Goal: Task Accomplishment & Management: Manage account settings

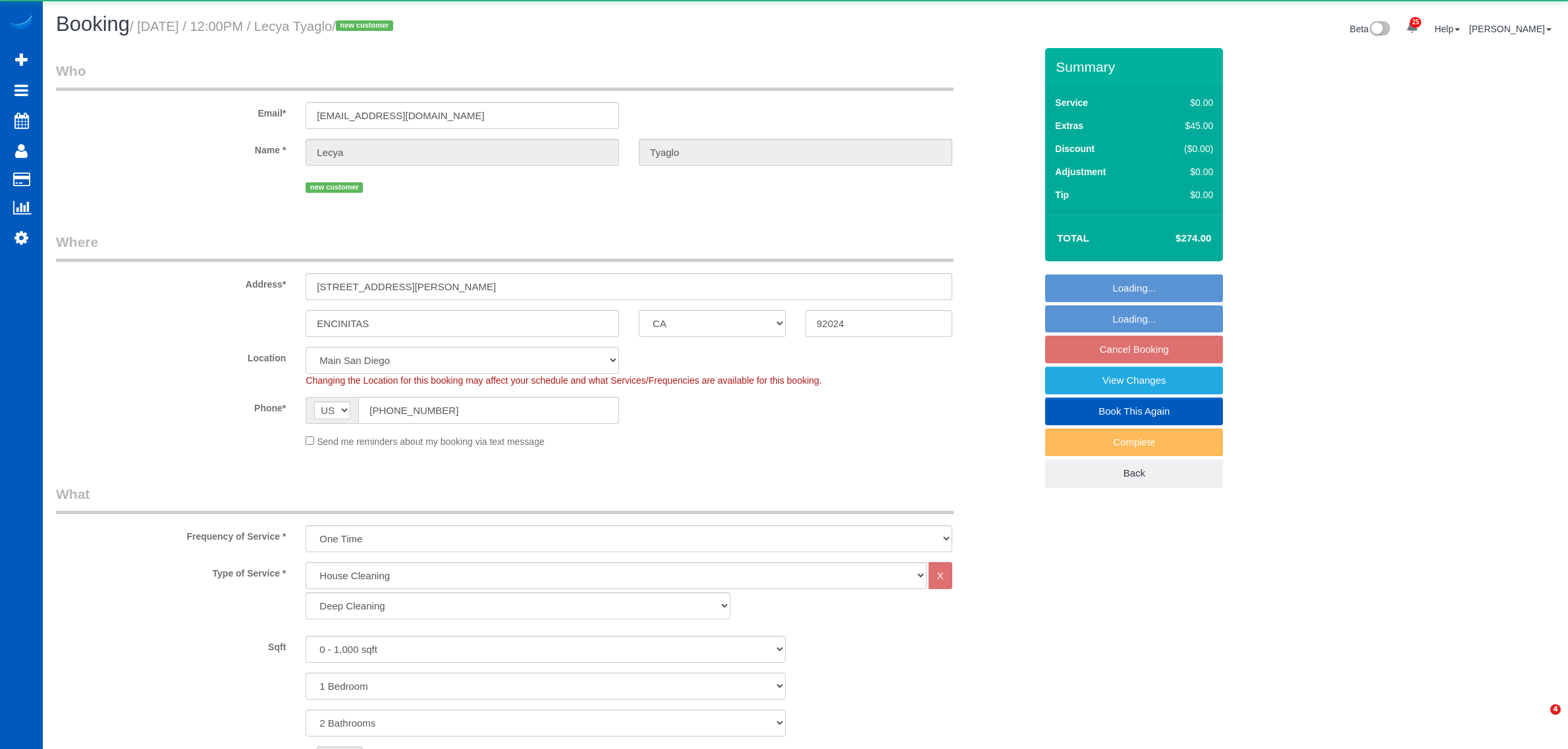
select select "CA"
select select "199"
select select "number:7"
select select "object:6412"
select select "2"
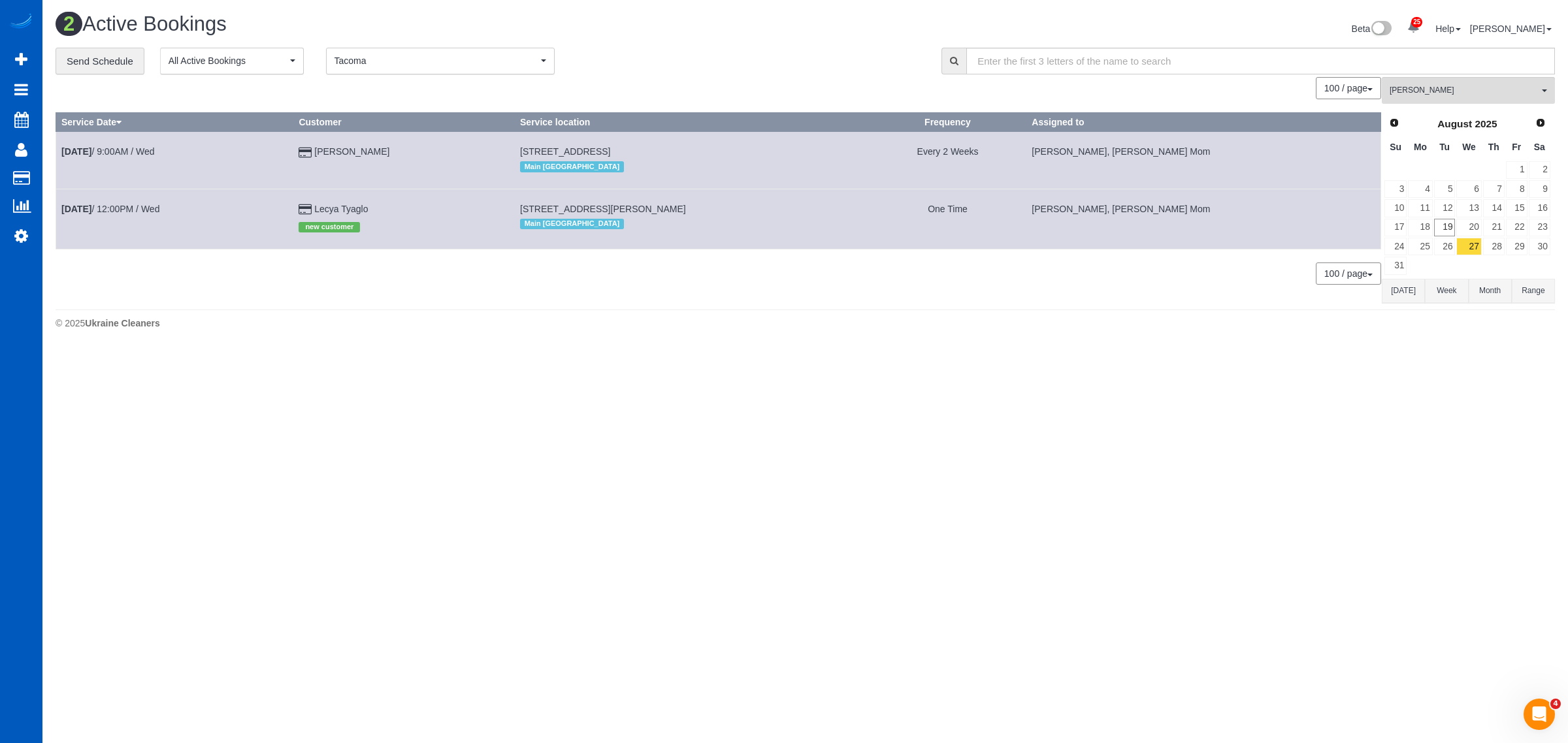
click at [115, 200] on td "[DATE] 12:00PM / Wed" at bounding box center [175, 219] width 237 height 60
click at [113, 226] on td "[DATE] 12:00PM / Wed" at bounding box center [175, 219] width 237 height 60
click at [113, 214] on td "[DATE] 12:00PM / Wed" at bounding box center [175, 219] width 237 height 60
click at [113, 205] on link "[DATE] 12:00PM / Wed" at bounding box center [110, 209] width 98 height 10
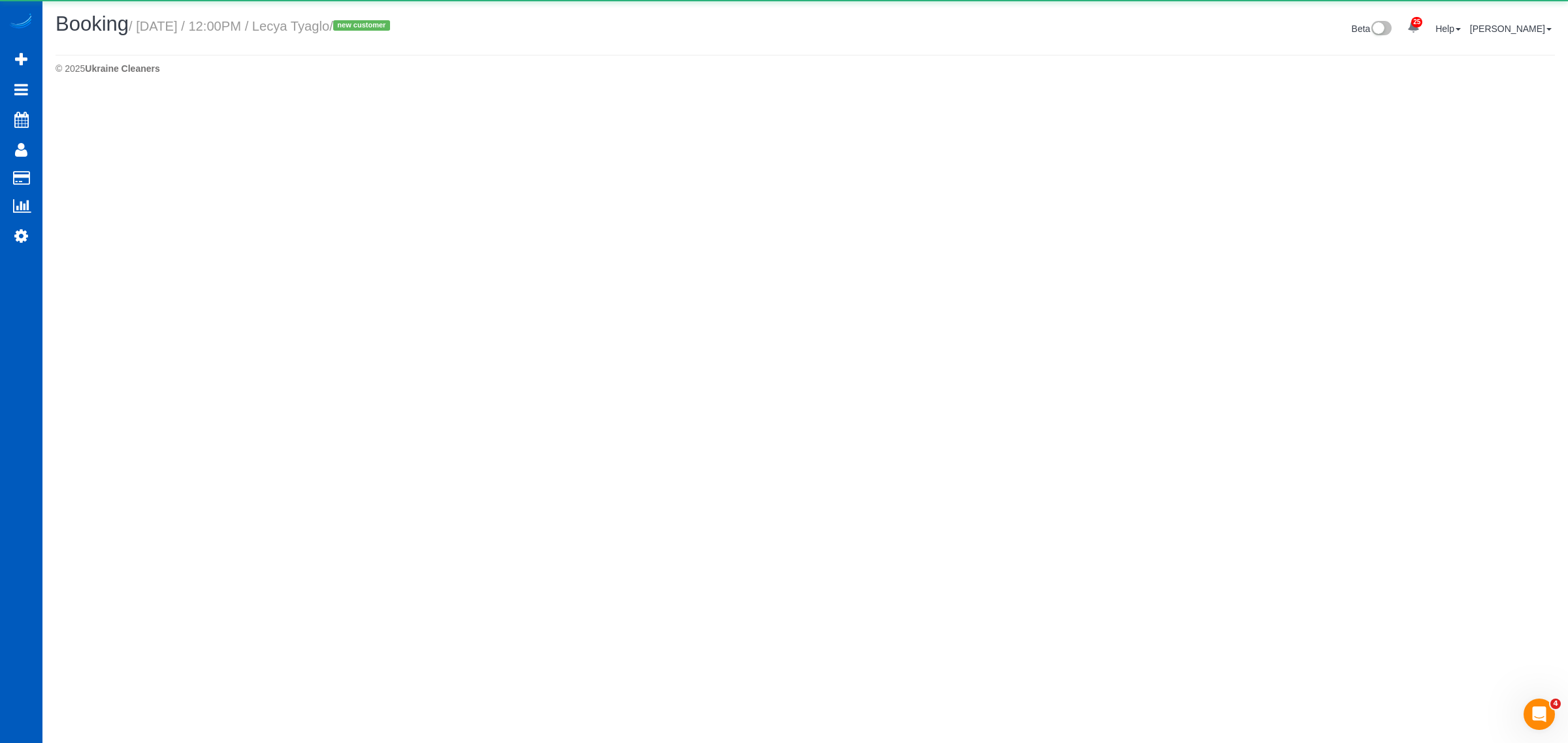
select select "CA"
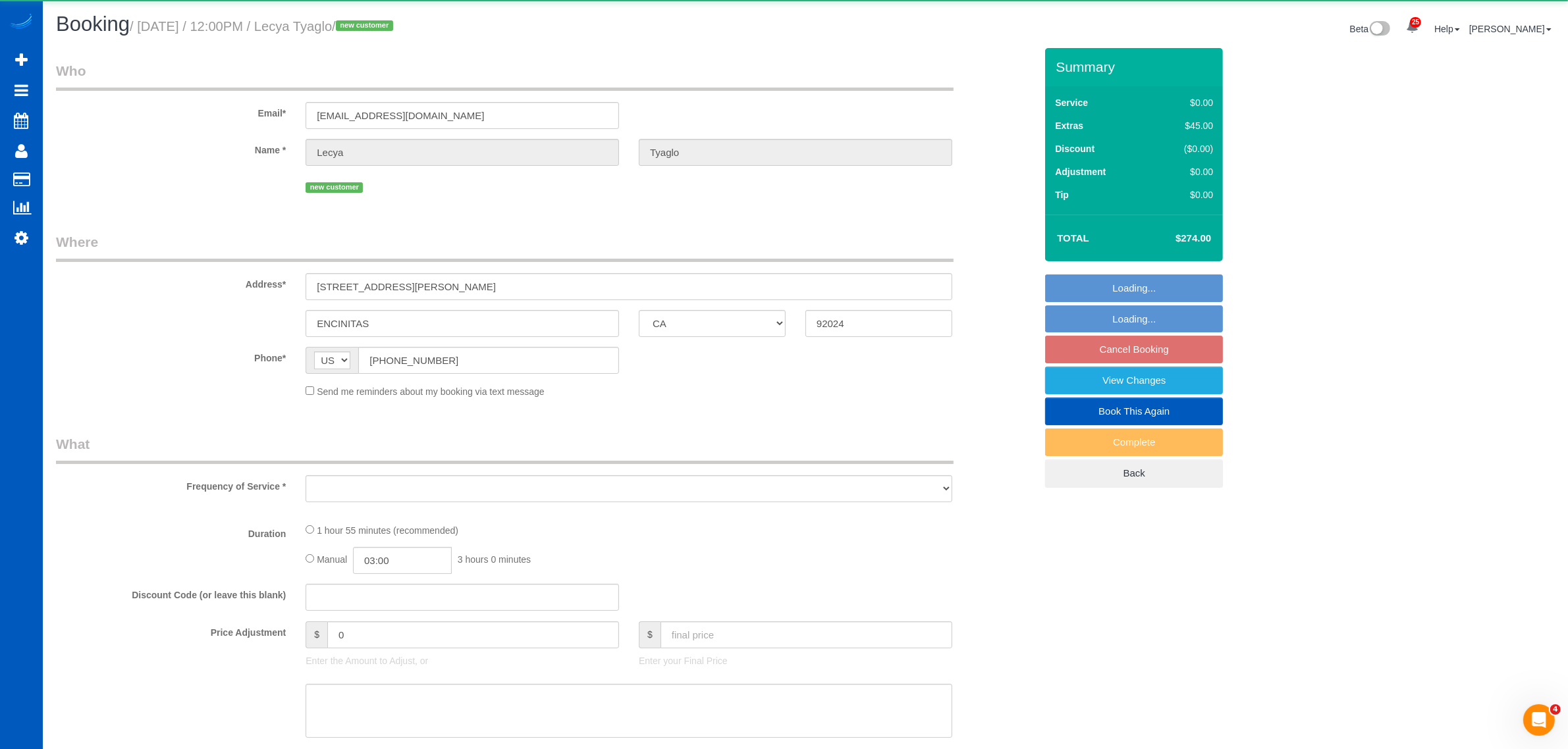
select select "object:7061"
select select "string:fspay-c8deb447-b64f-4df2-aca2-7353b6917ea3"
select select "199"
select select "number:7"
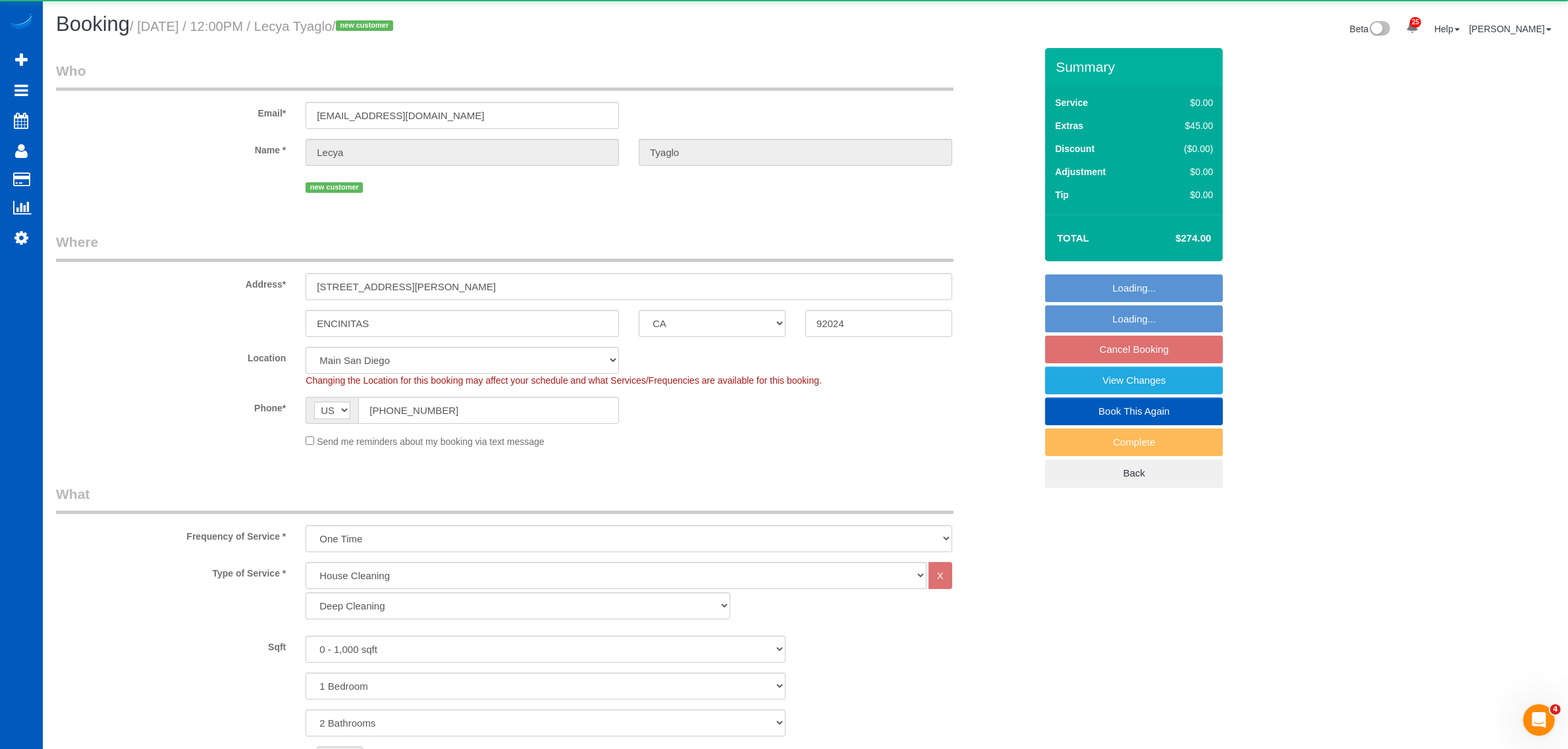
select select "object:7405"
select select "2"
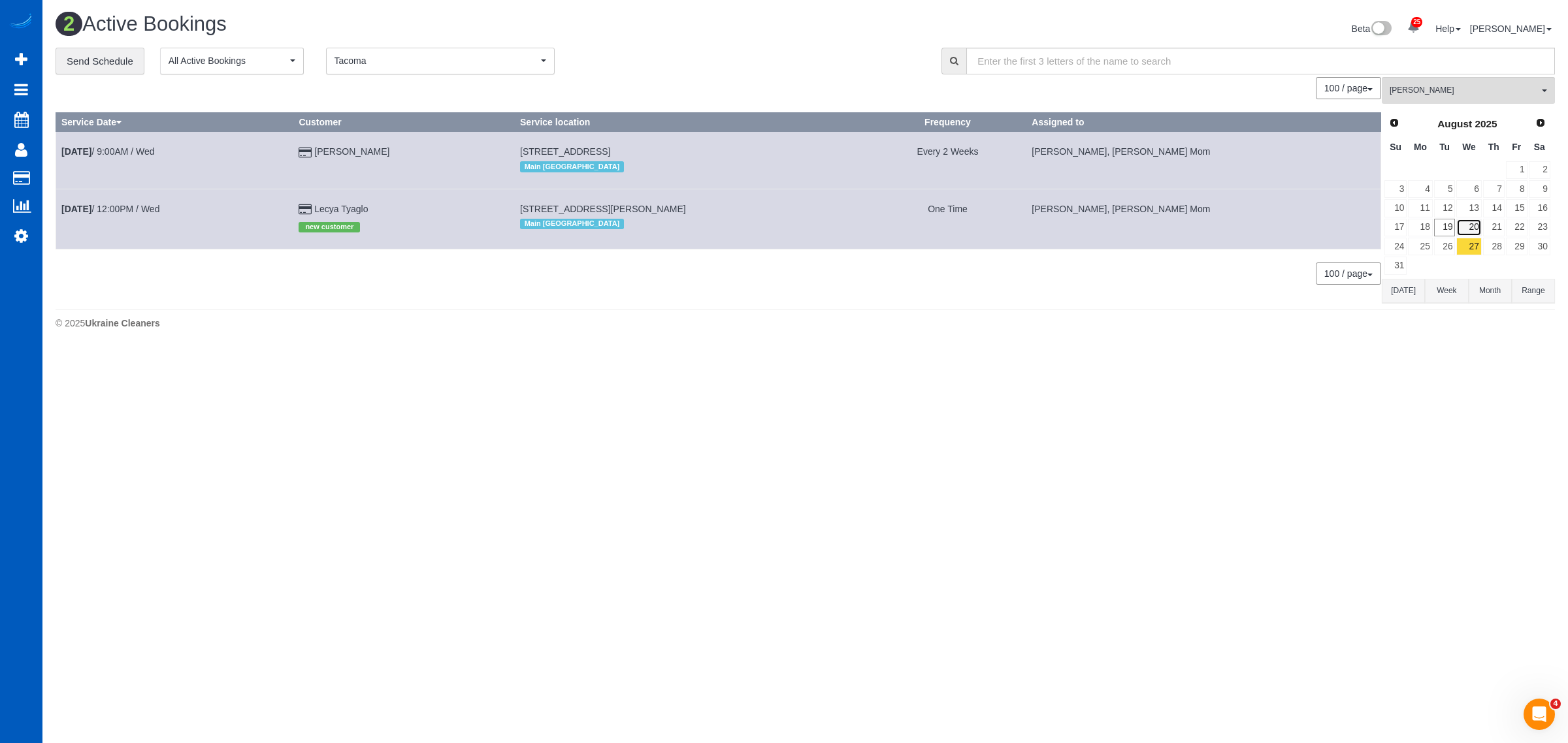
click at [1476, 236] on link "20" at bounding box center [1469, 228] width 25 height 18
click at [1466, 249] on link "27" at bounding box center [1469, 246] width 25 height 18
click at [1537, 118] on span "Next" at bounding box center [1541, 122] width 10 height 10
click at [1467, 173] on link "3" at bounding box center [1469, 170] width 25 height 18
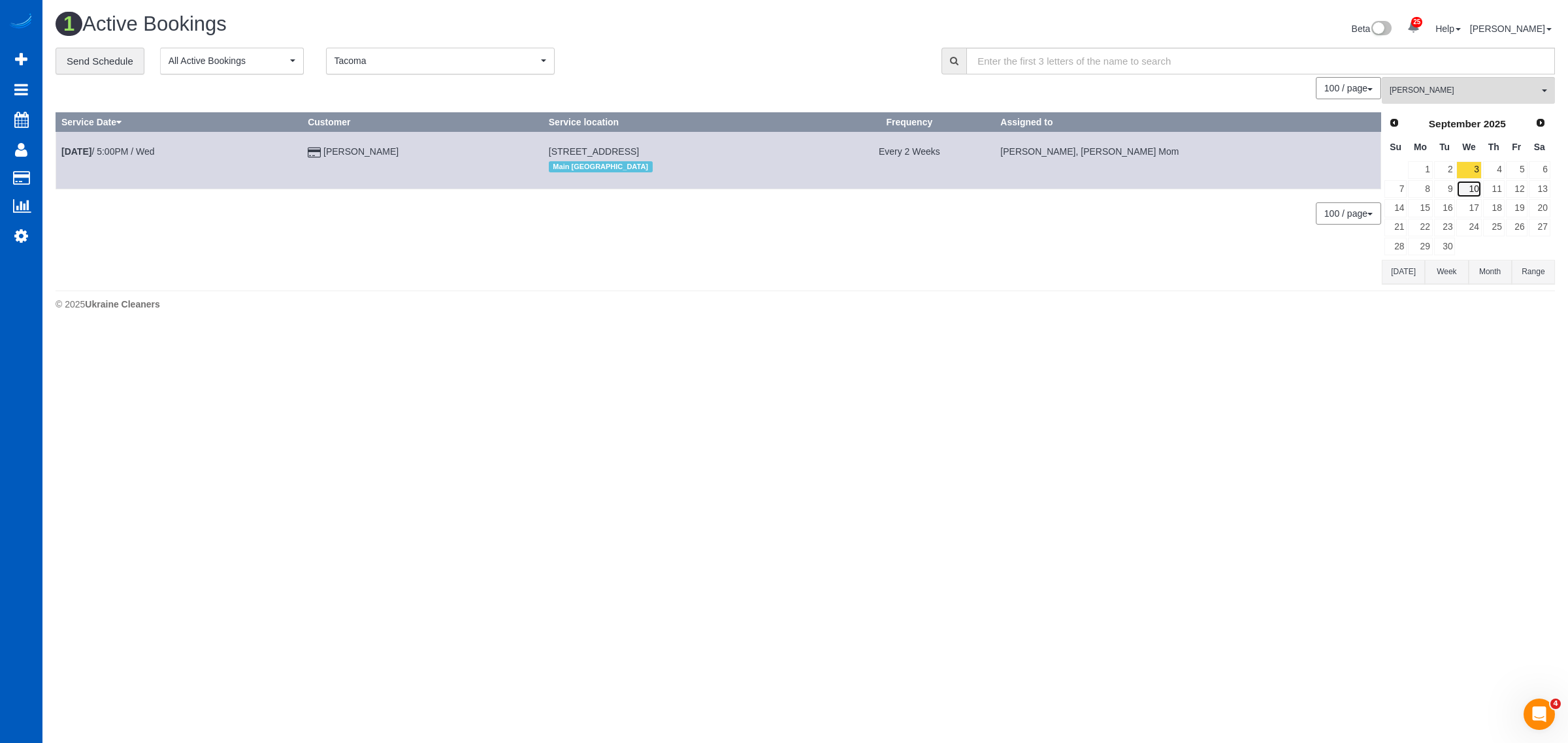
click at [1467, 192] on link "10" at bounding box center [1469, 189] width 25 height 18
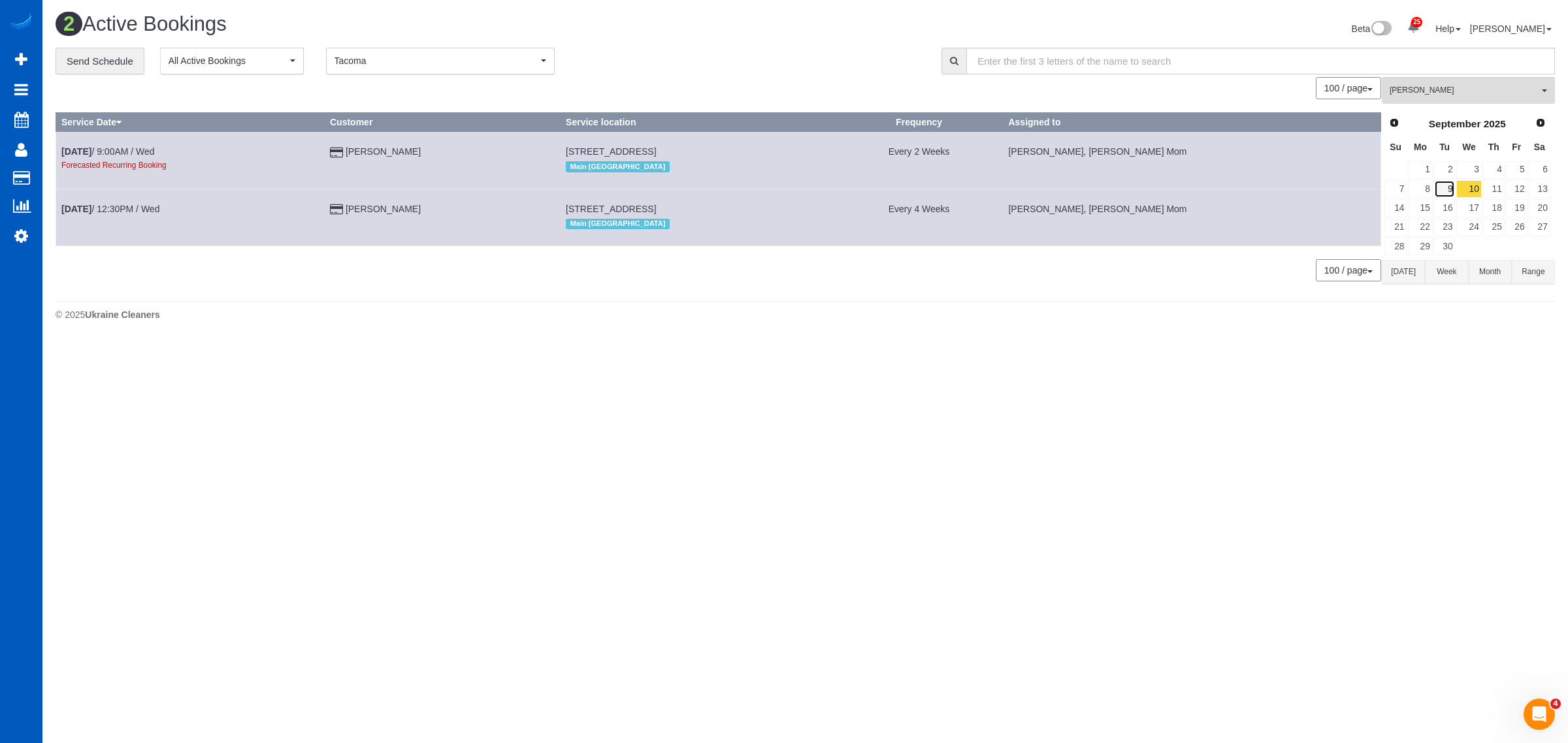
click at [1446, 188] on link "9" at bounding box center [1445, 189] width 22 height 18
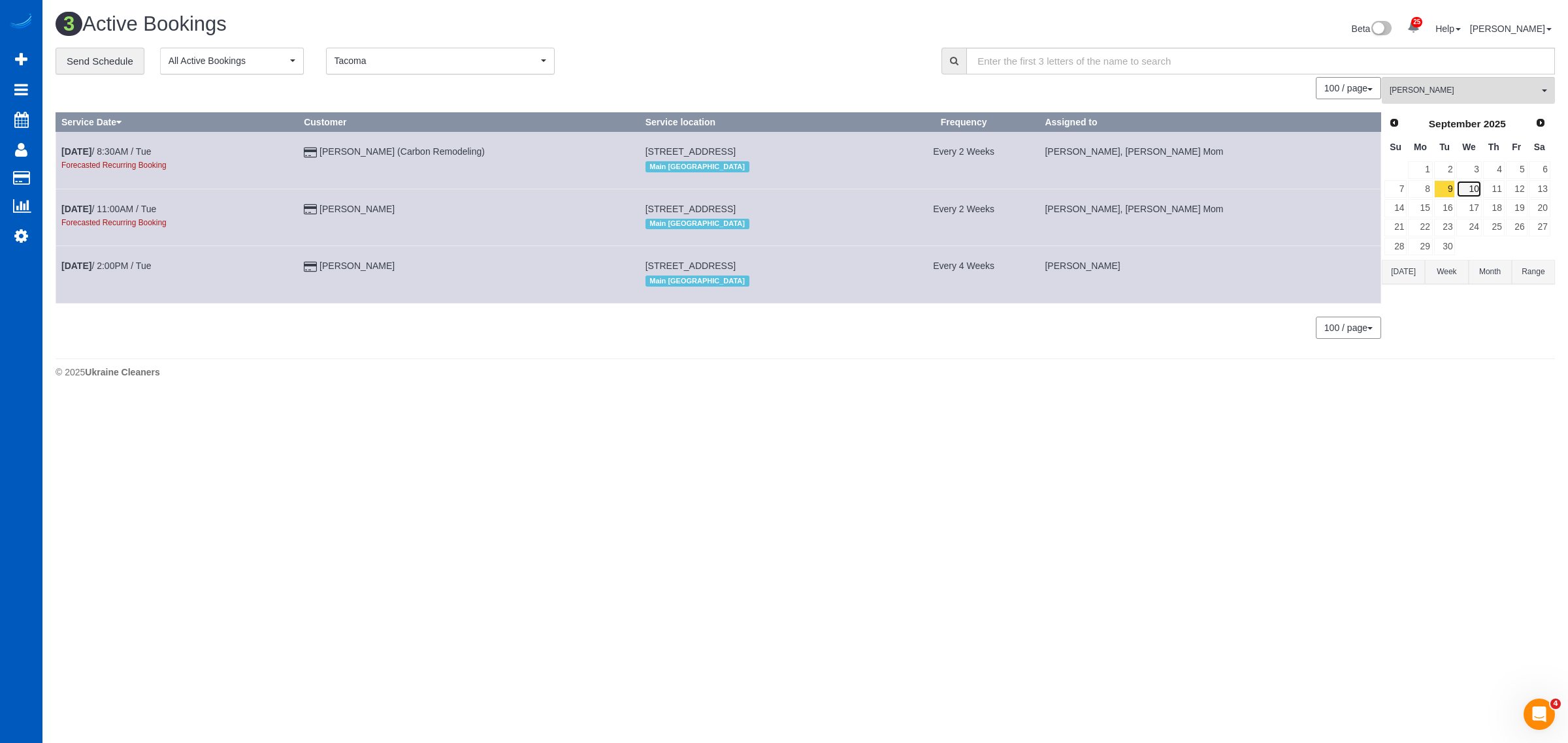
click at [1479, 186] on link "10" at bounding box center [1469, 189] width 25 height 18
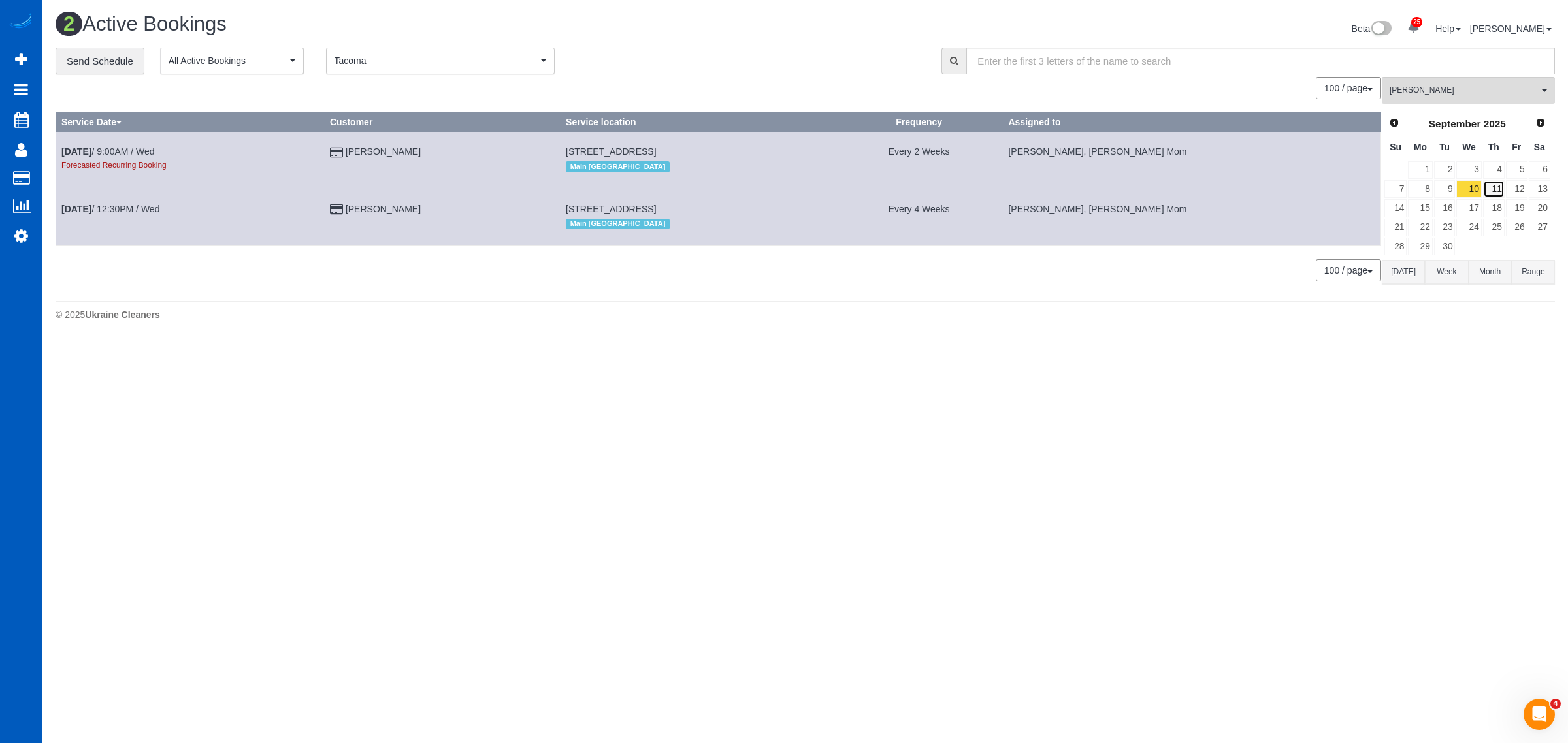
click at [1493, 186] on link "11" at bounding box center [1494, 189] width 22 height 18
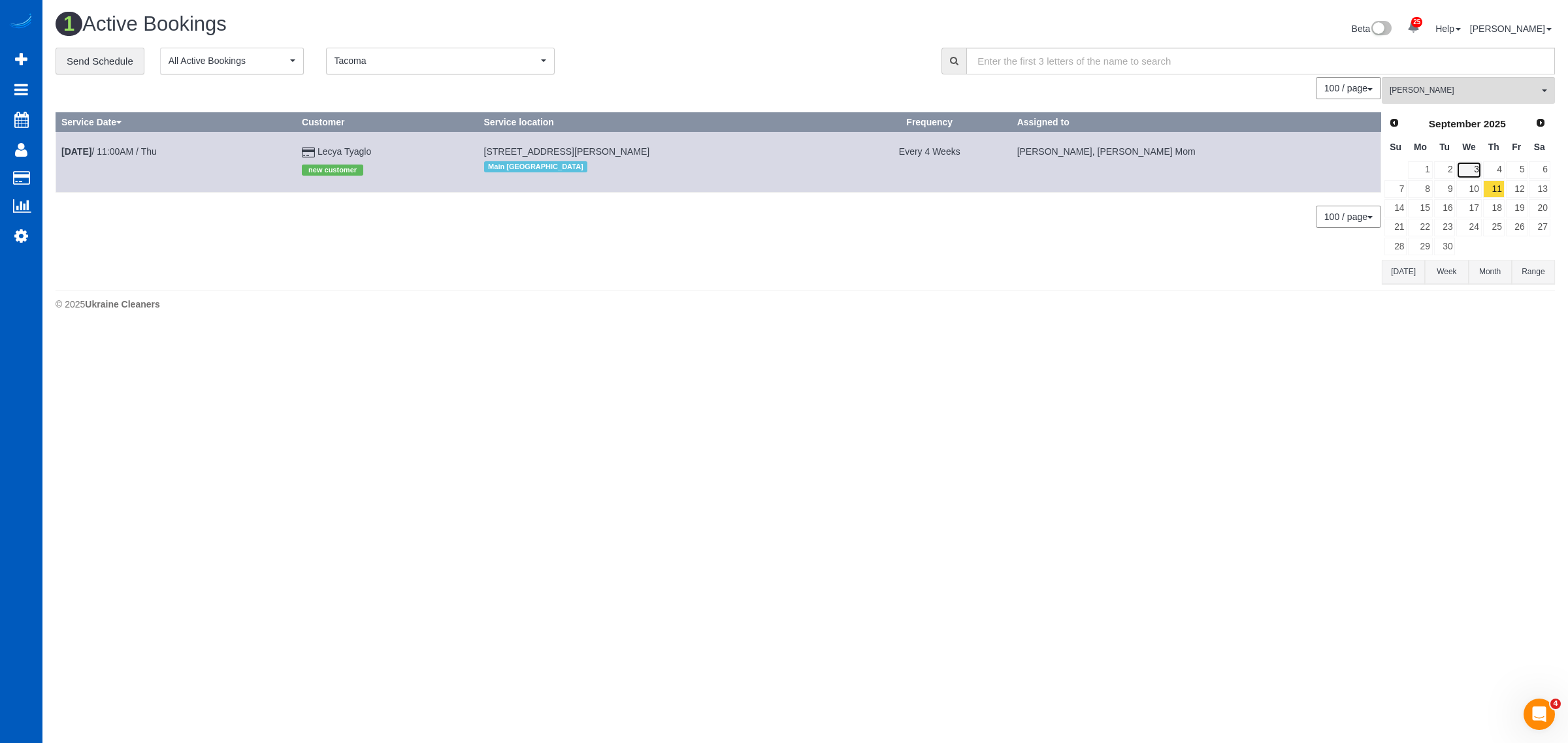
click at [1471, 171] on link "3" at bounding box center [1469, 170] width 25 height 18
click at [1476, 203] on link "17" at bounding box center [1469, 207] width 25 height 18
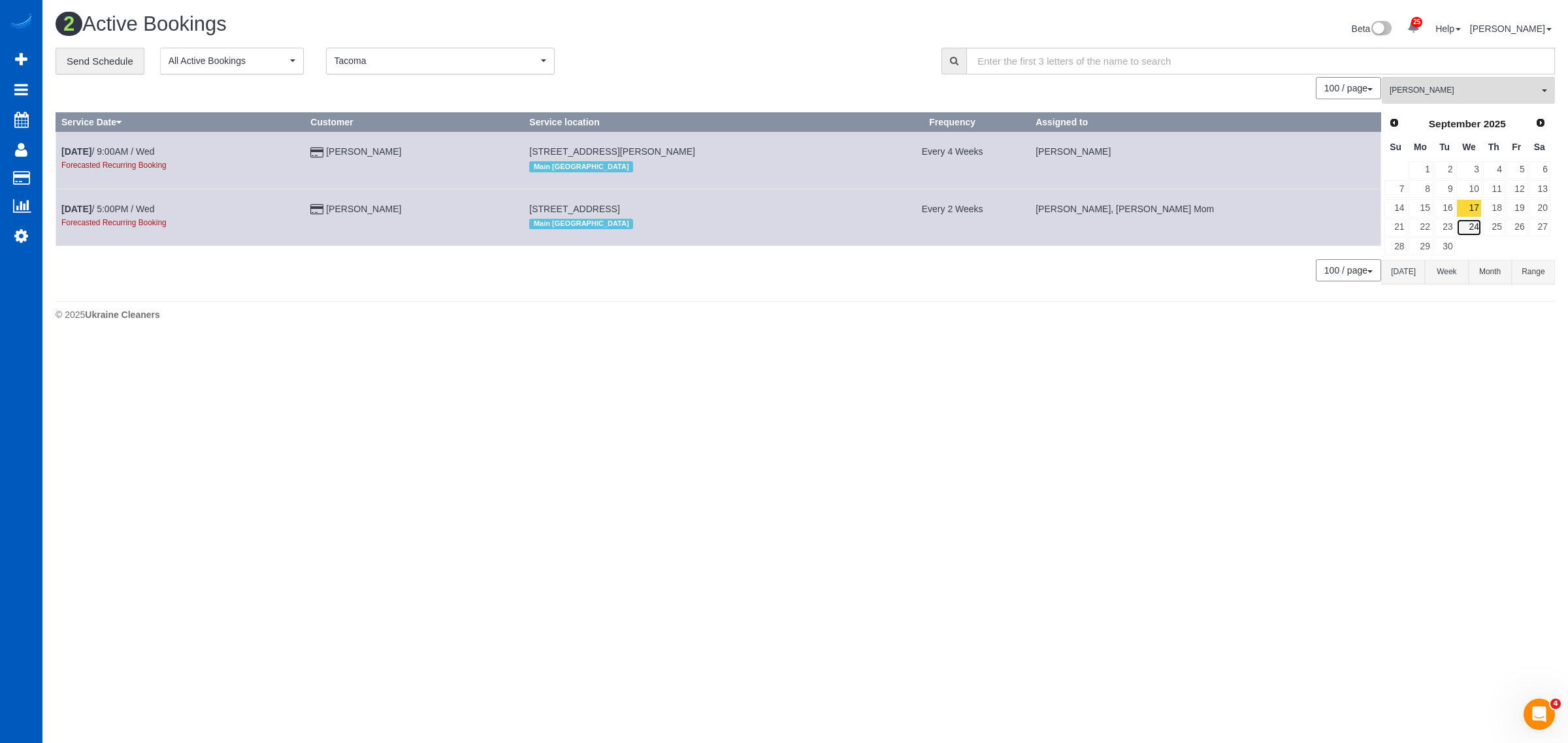
click at [1471, 232] on link "24" at bounding box center [1469, 228] width 25 height 18
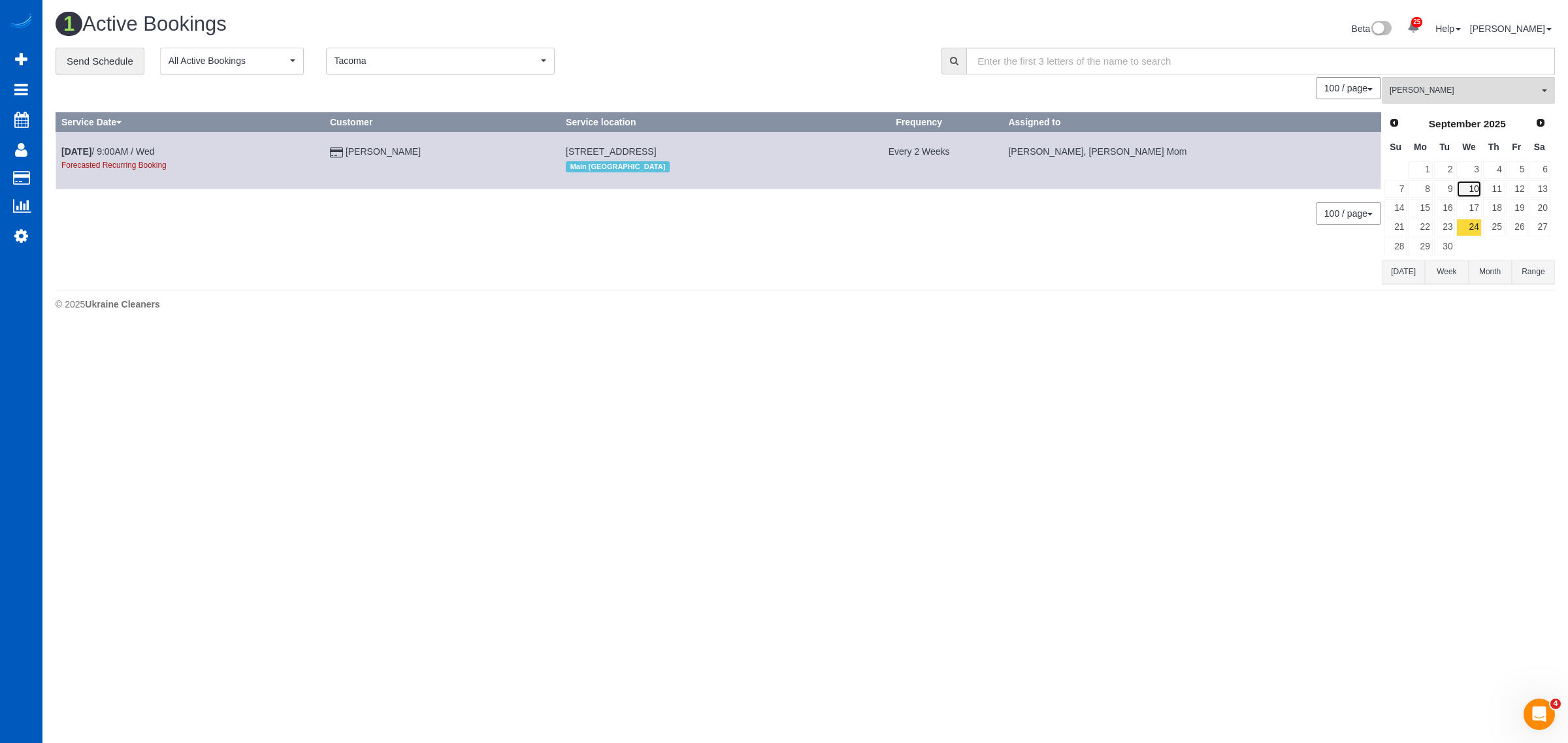
click at [1465, 196] on link "10" at bounding box center [1469, 189] width 25 height 18
click at [1465, 161] on link "3" at bounding box center [1469, 170] width 25 height 18
click at [1399, 119] on link "Prev" at bounding box center [1394, 123] width 18 height 18
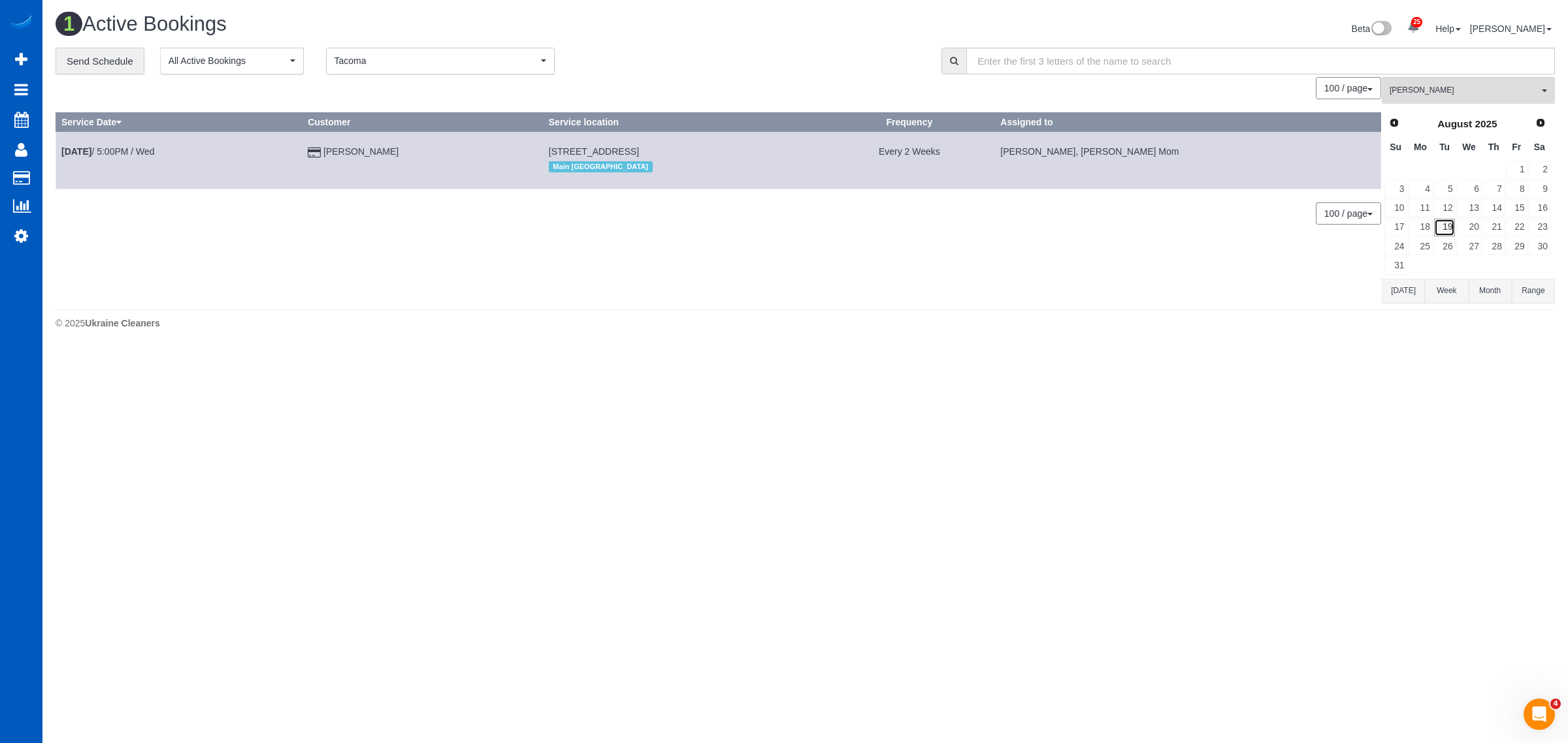
click at [1450, 223] on link "19" at bounding box center [1445, 228] width 22 height 18
click at [1471, 223] on link "20" at bounding box center [1469, 228] width 25 height 18
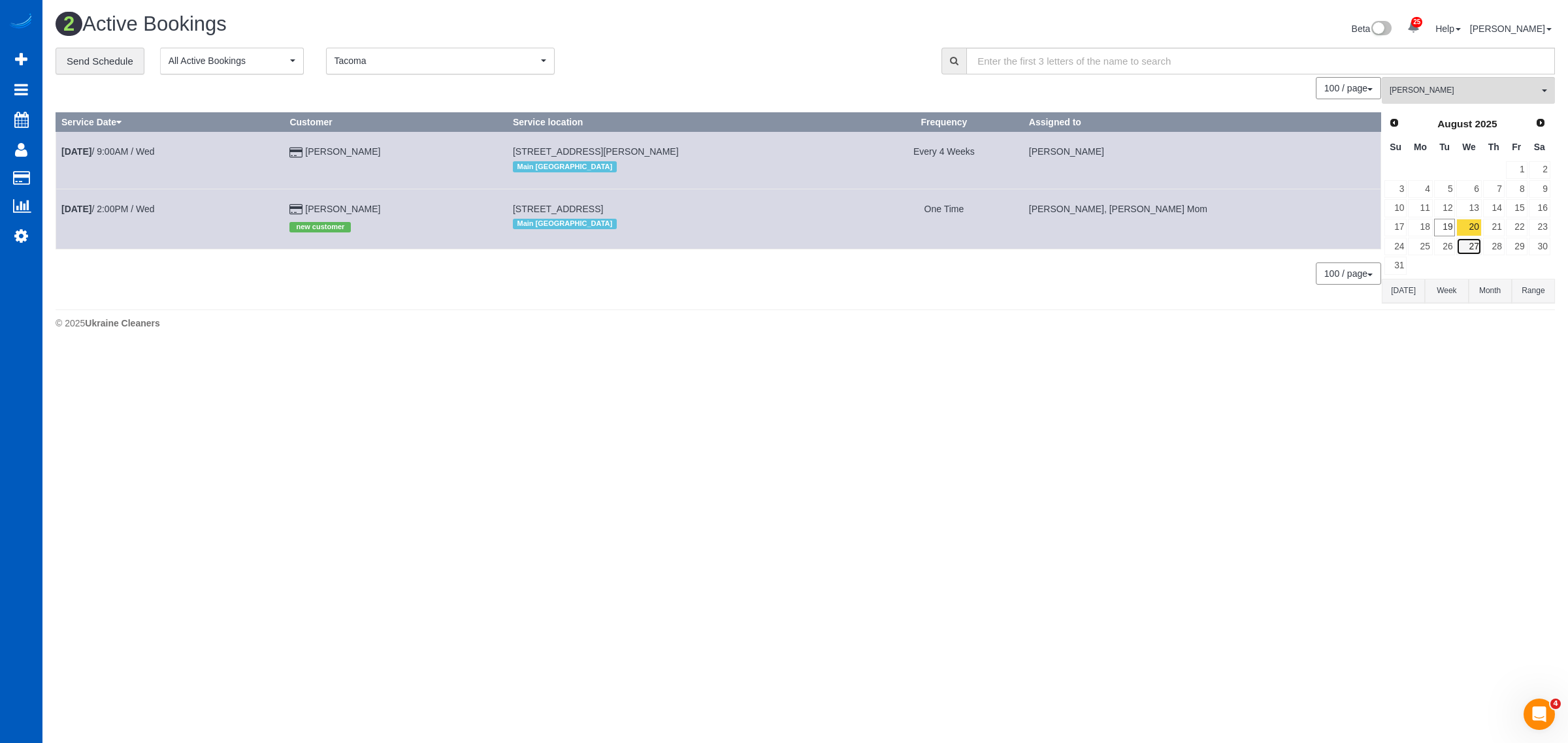
click at [1457, 242] on link "27" at bounding box center [1469, 246] width 25 height 18
drag, startPoint x: 514, startPoint y: 150, endPoint x: 699, endPoint y: 157, distance: 185.1
click at [699, 157] on td "[STREET_ADDRESS] Main [GEOGRAPHIC_DATA]" at bounding box center [692, 160] width 354 height 57
click at [1449, 252] on link "26" at bounding box center [1445, 246] width 22 height 18
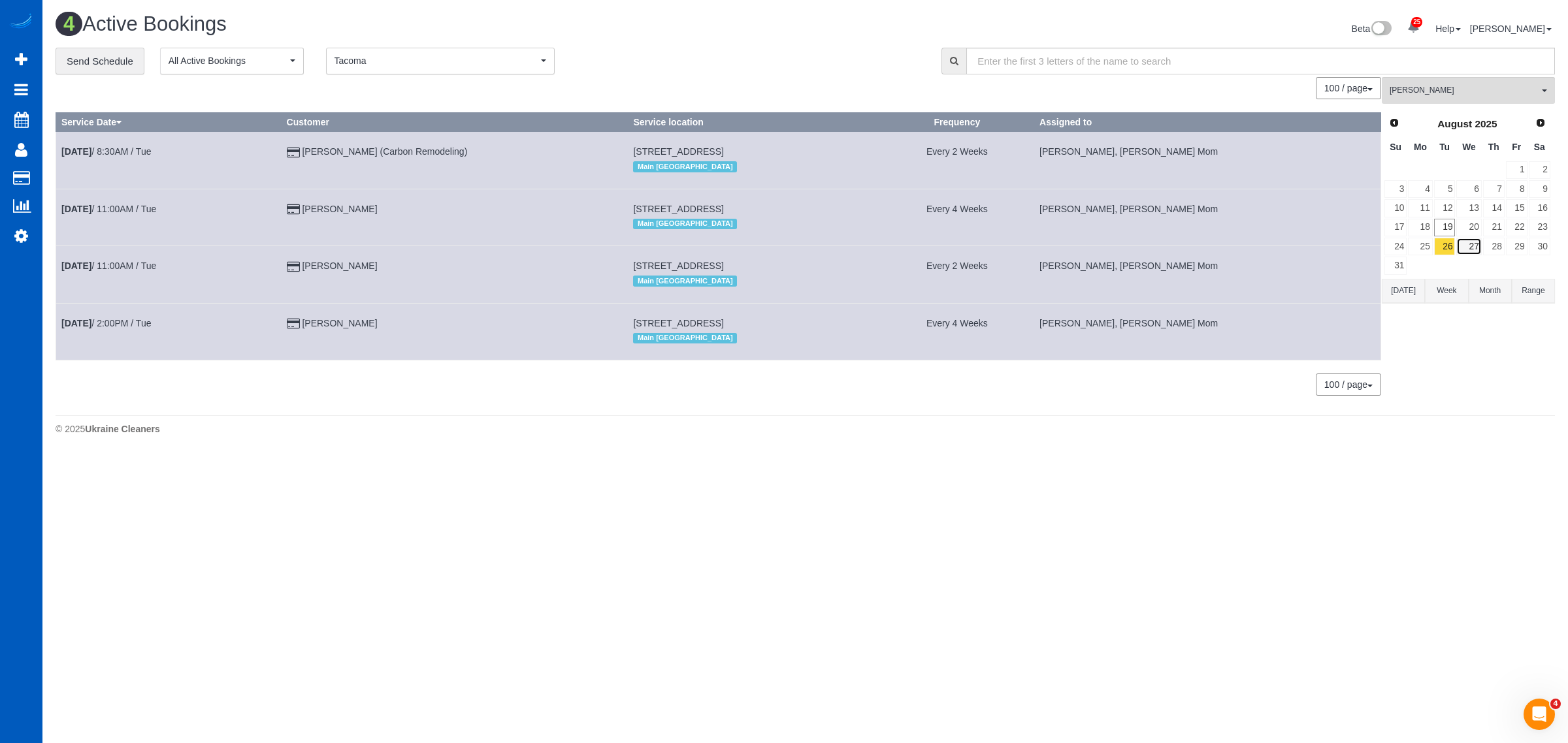
click at [1472, 245] on link "27" at bounding box center [1469, 246] width 25 height 18
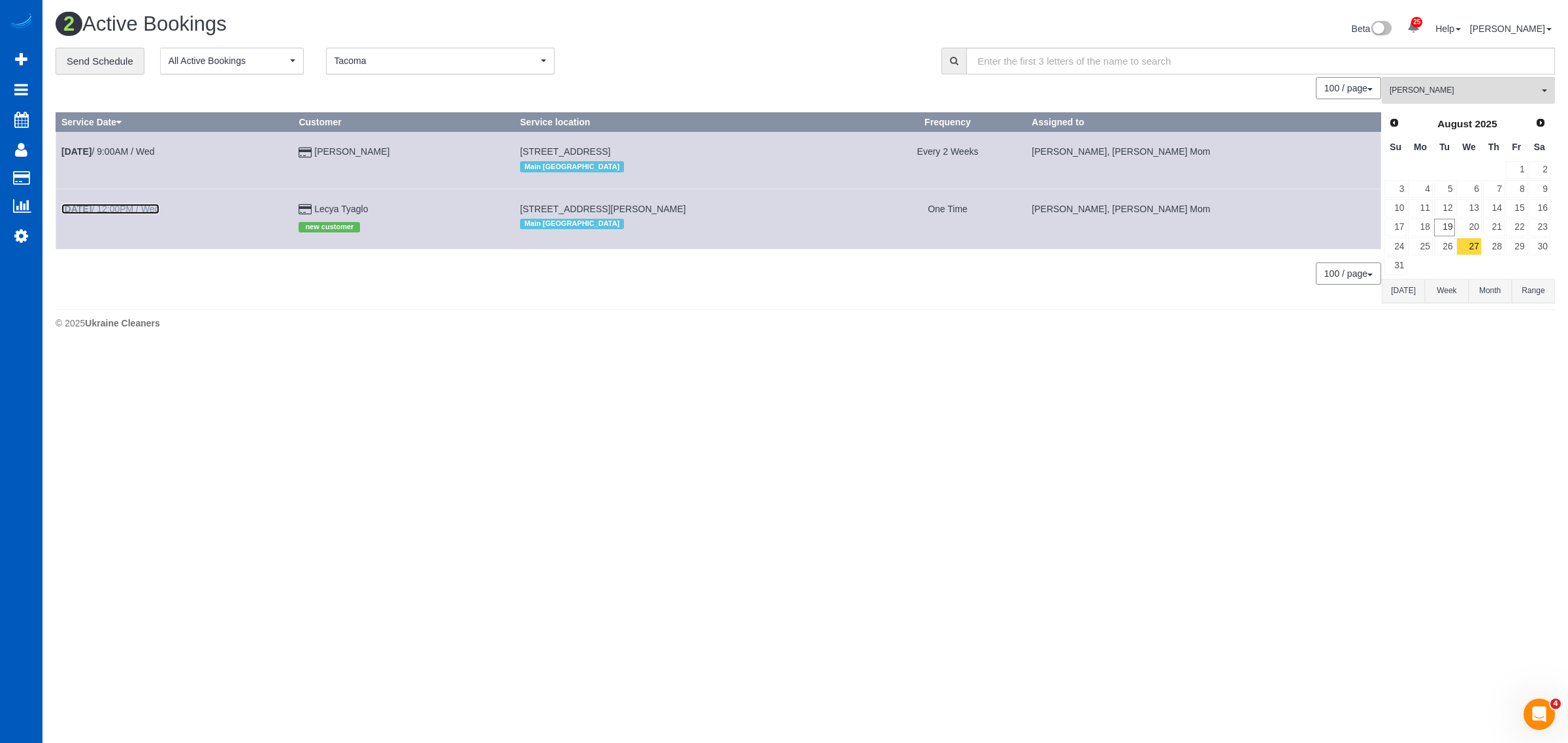
click at [116, 207] on link "[DATE] 12:00PM / Wed" at bounding box center [110, 209] width 98 height 10
select select "CA"
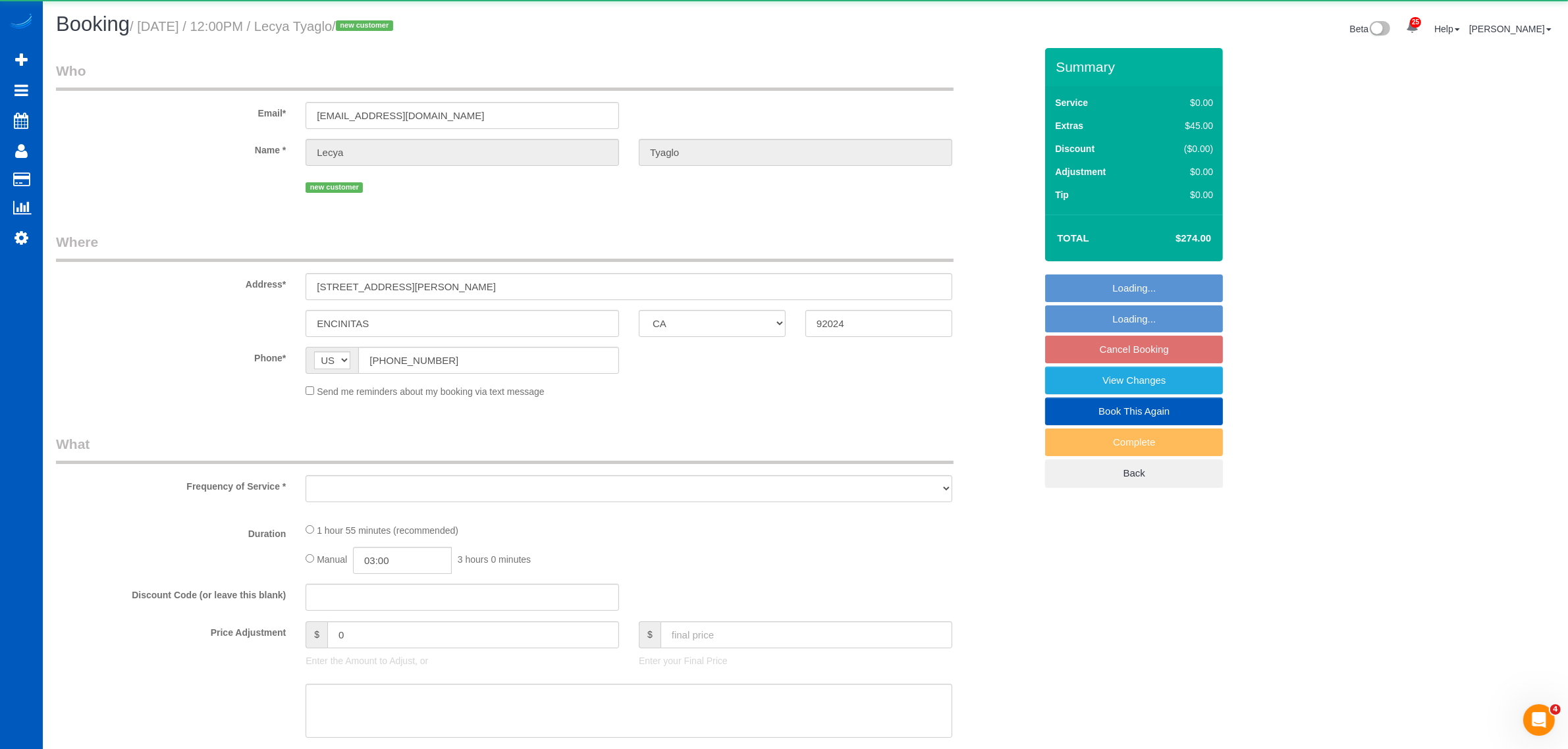
select select "object:8459"
select select "string:fspay-c8deb447-b64f-4df2-aca2-7353b6917ea3"
select select "199"
select select "number:7"
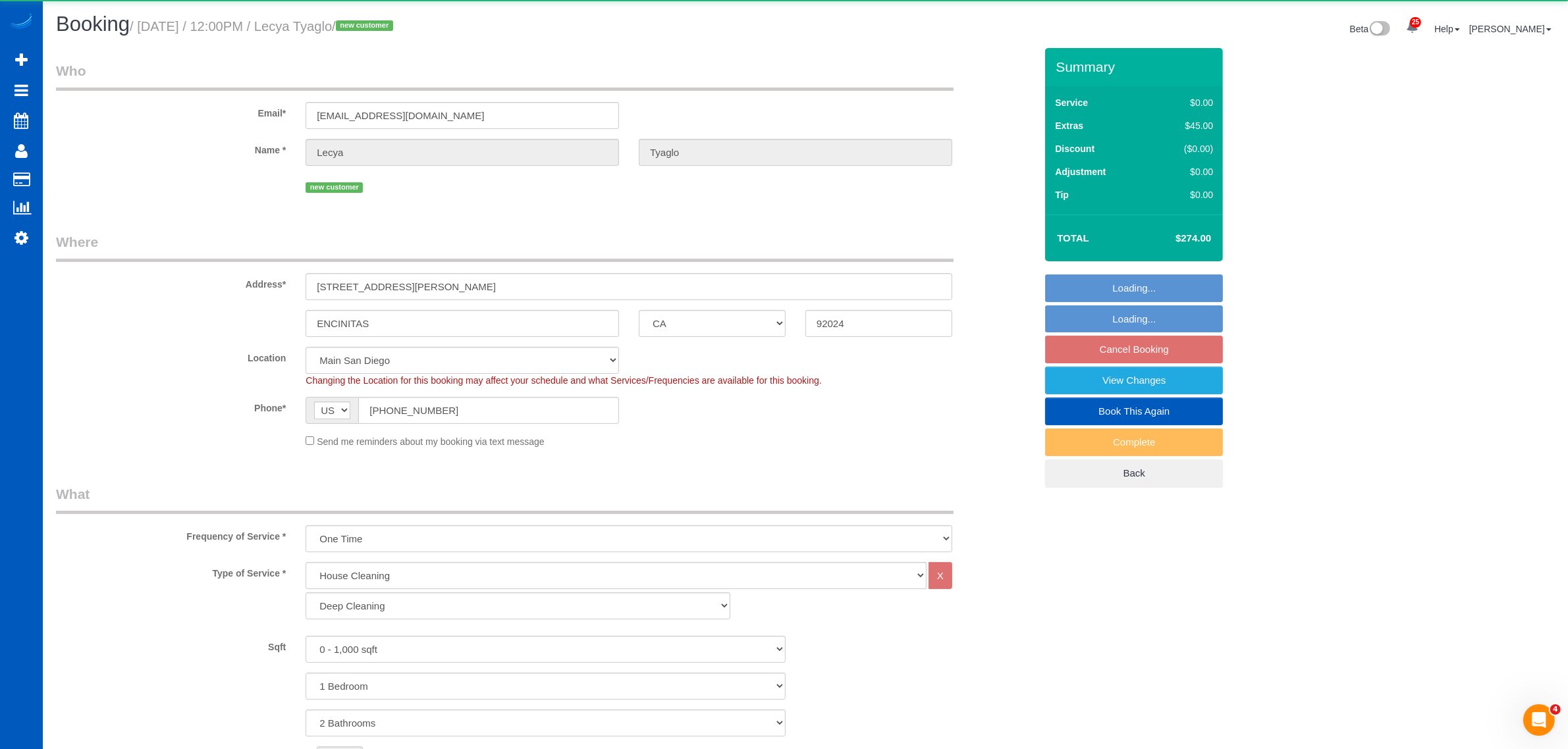
select select "object:8722"
select select "2"
click at [1108, 377] on link "View Changes" at bounding box center [1135, 380] width 178 height 28
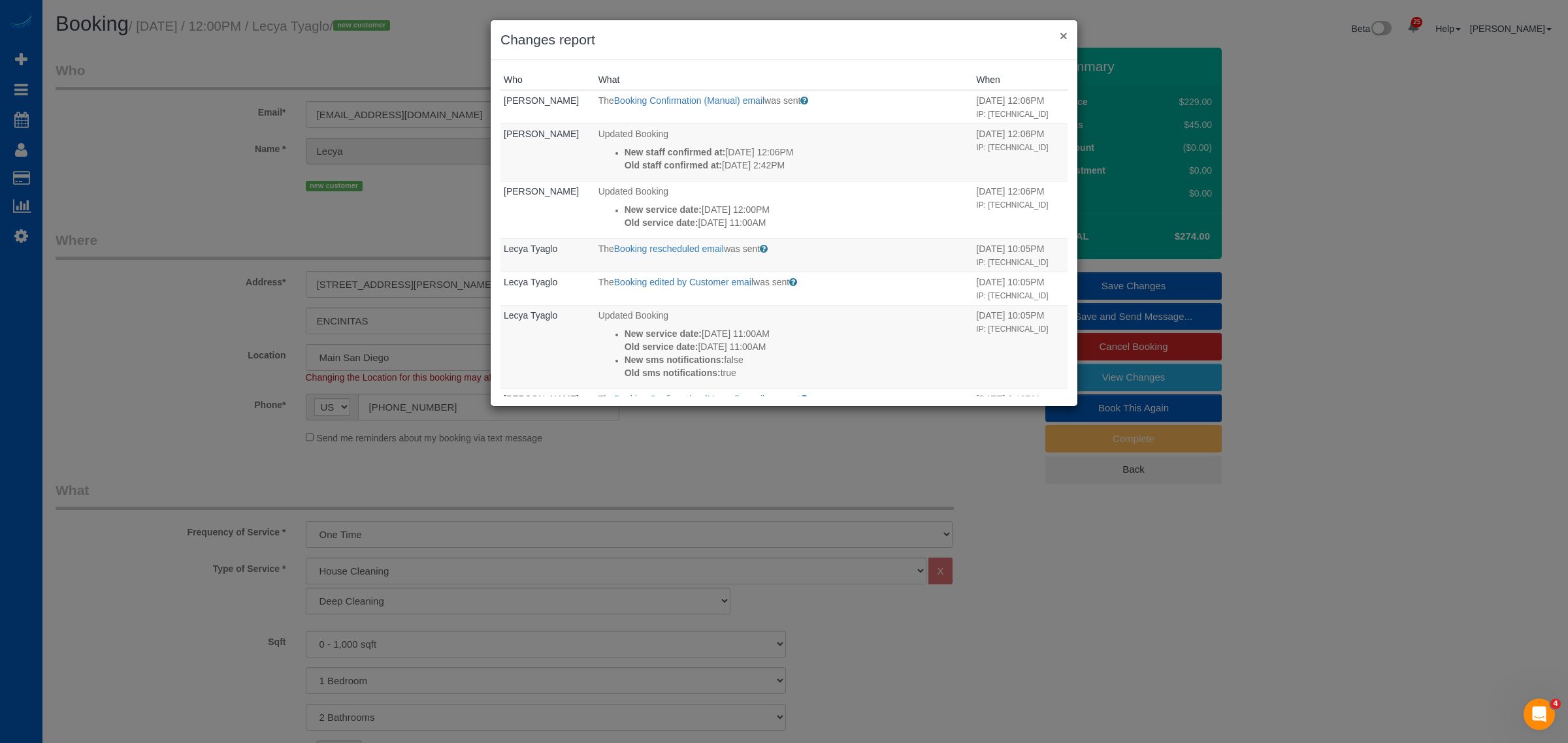
click at [1062, 33] on button "×" at bounding box center [1063, 35] width 8 height 13
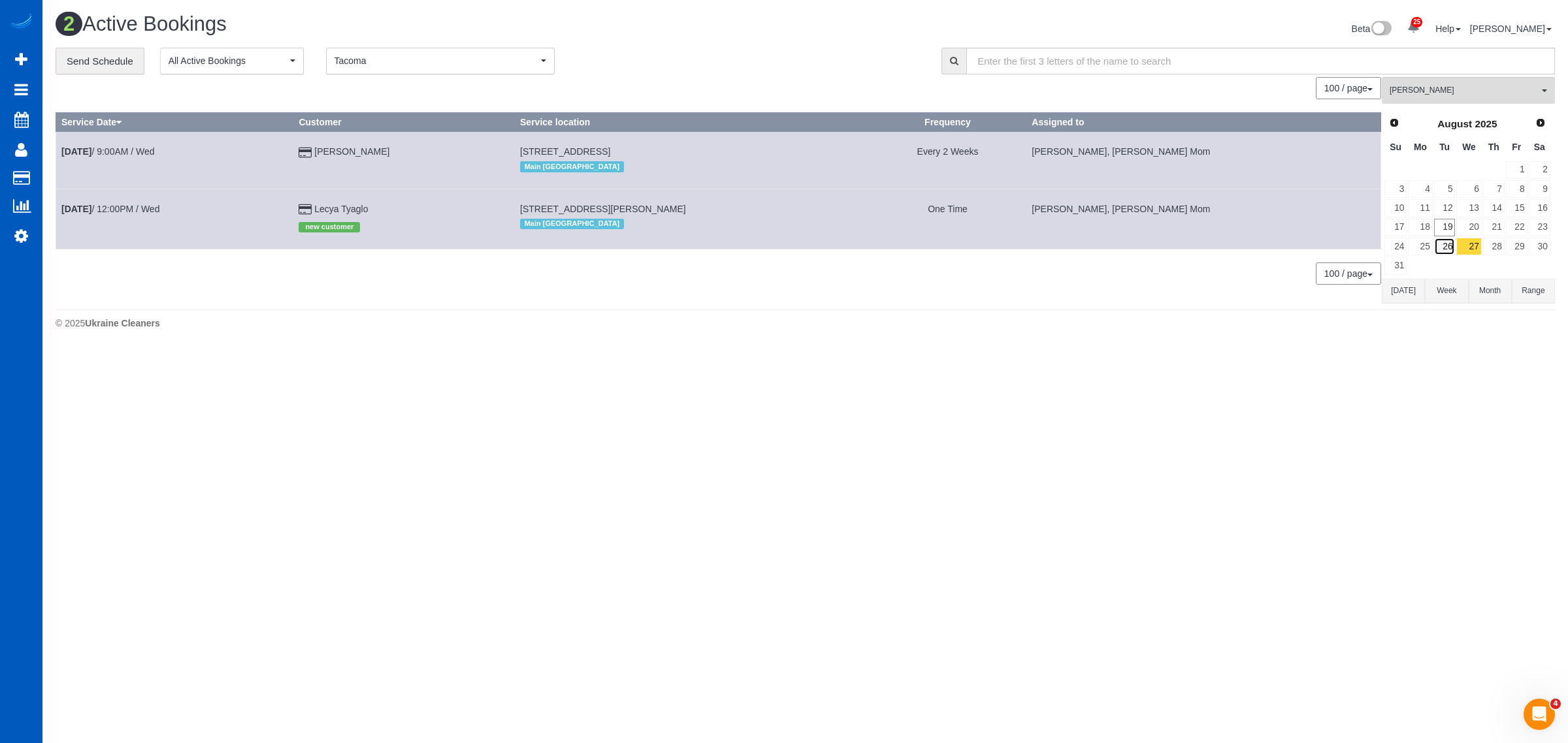
click at [1446, 249] on link "26" at bounding box center [1445, 246] width 22 height 18
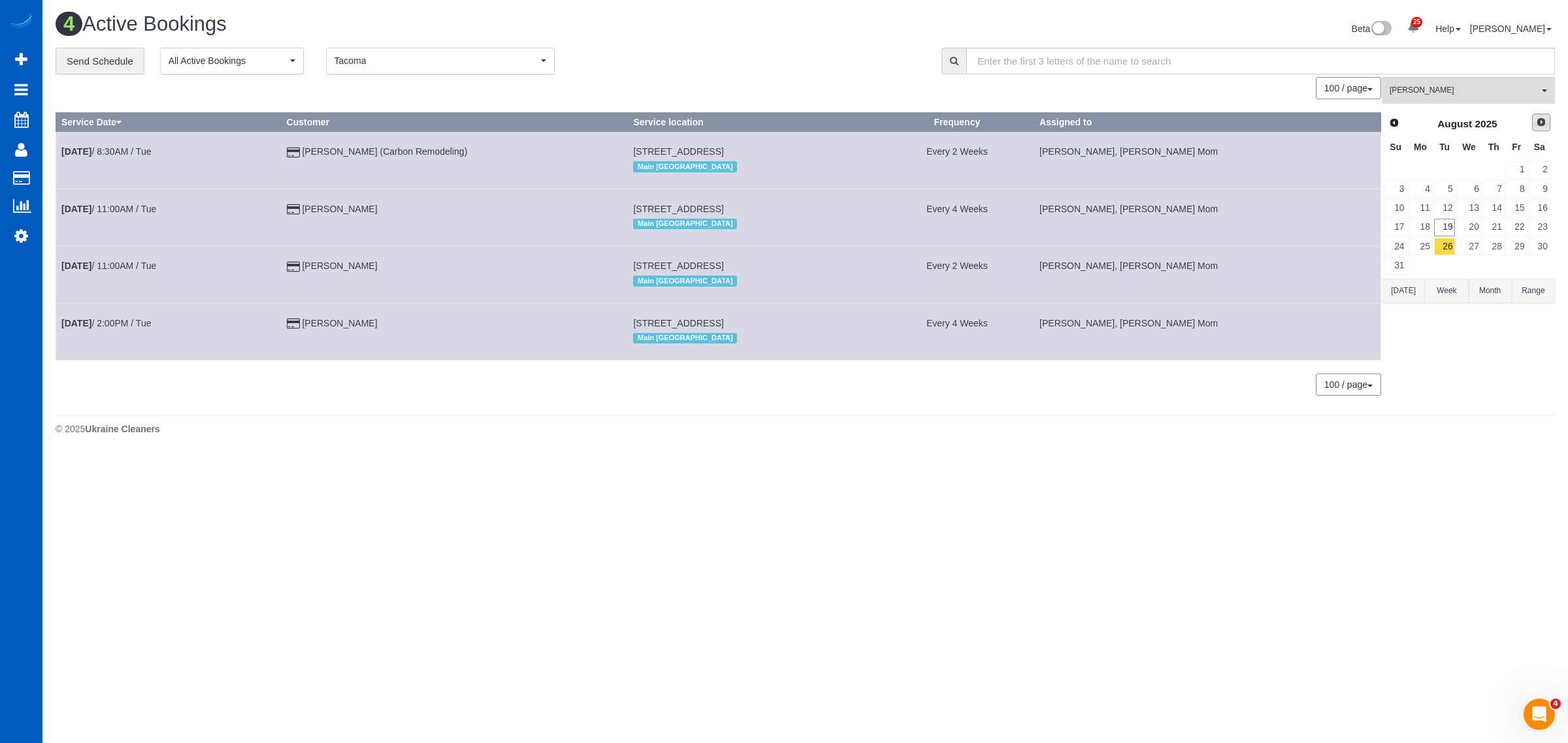
click at [1536, 119] on span "Next" at bounding box center [1541, 122] width 10 height 10
click at [1473, 165] on link "3" at bounding box center [1469, 170] width 25 height 18
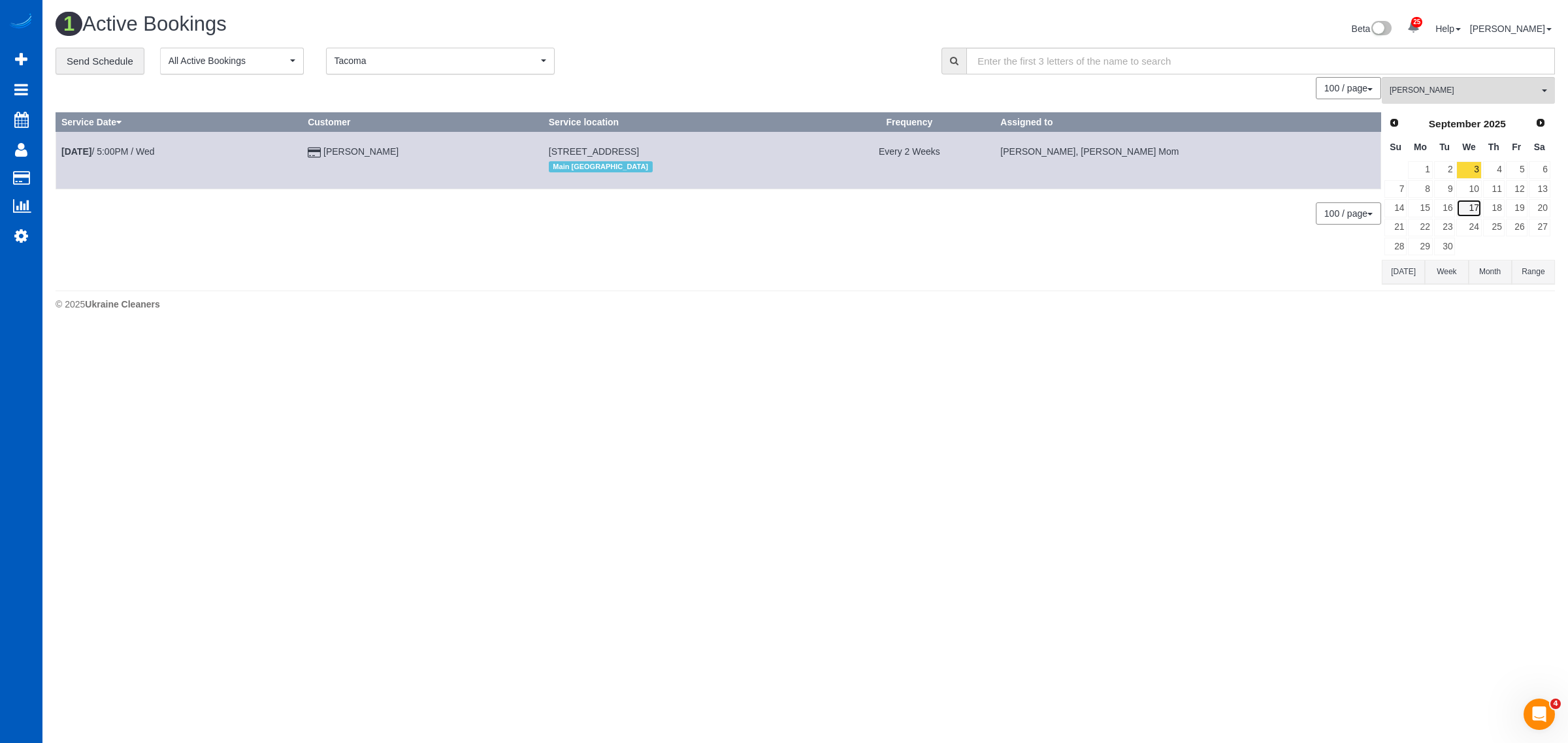
click at [1473, 207] on link "17" at bounding box center [1469, 207] width 25 height 18
